Goal: Browse casually

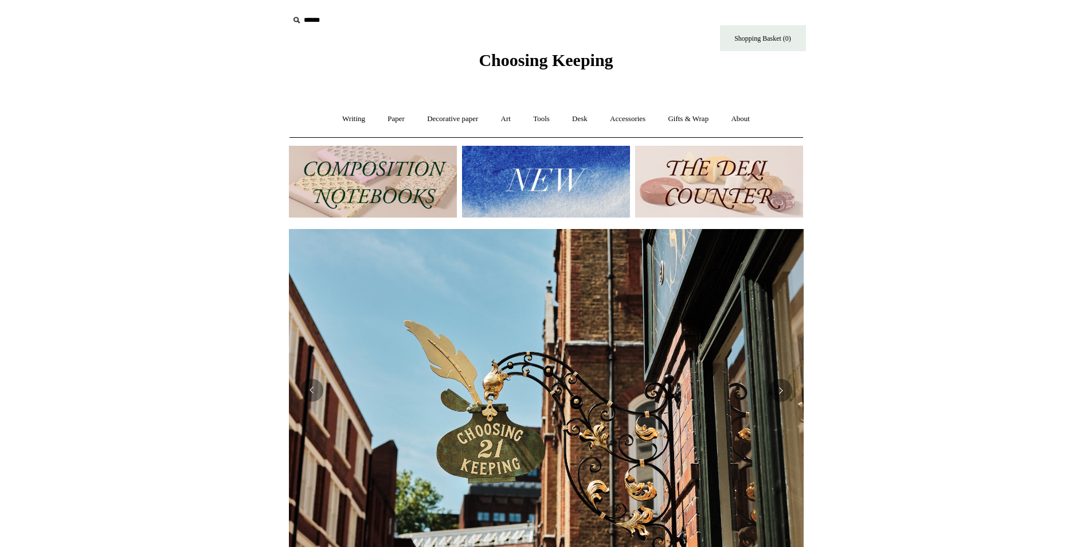
click at [540, 52] on span "Choosing Keeping" at bounding box center [546, 59] width 134 height 19
